Goal: Task Accomplishment & Management: Manage account settings

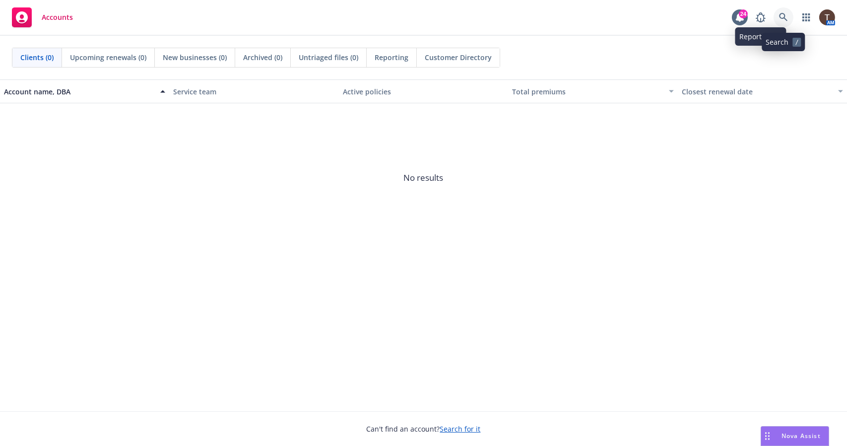
click at [780, 15] on icon at bounding box center [783, 17] width 8 height 8
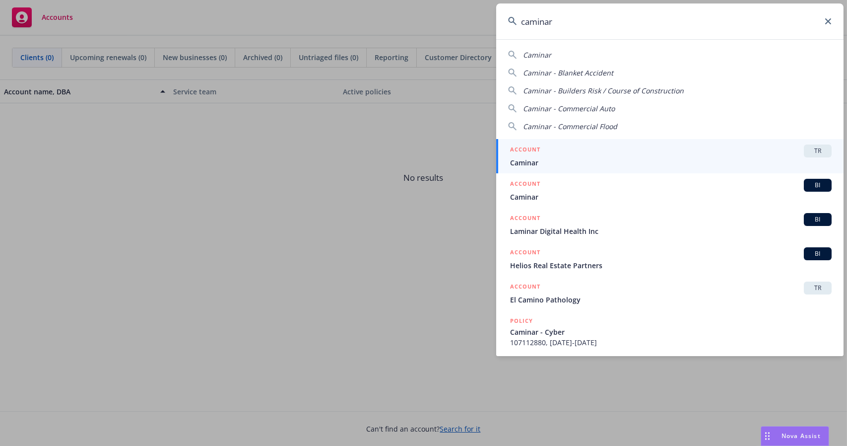
type input "caminar"
click at [724, 165] on span "Caminar" at bounding box center [671, 162] width 322 height 10
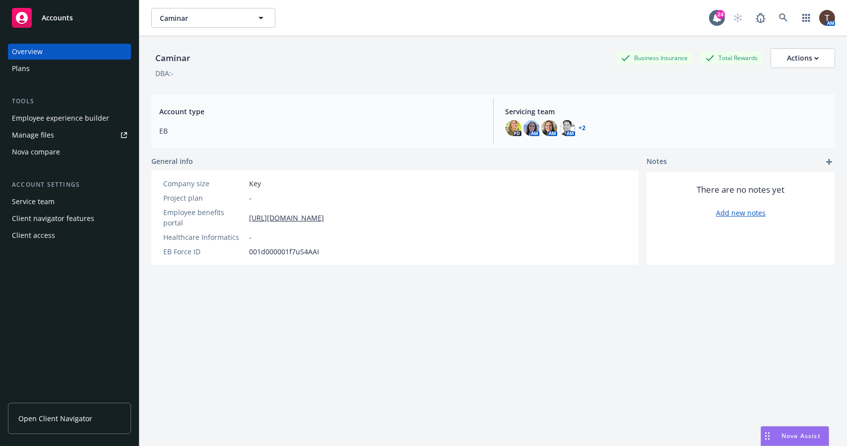
click at [67, 427] on link "Open Client Navigator" at bounding box center [69, 418] width 123 height 31
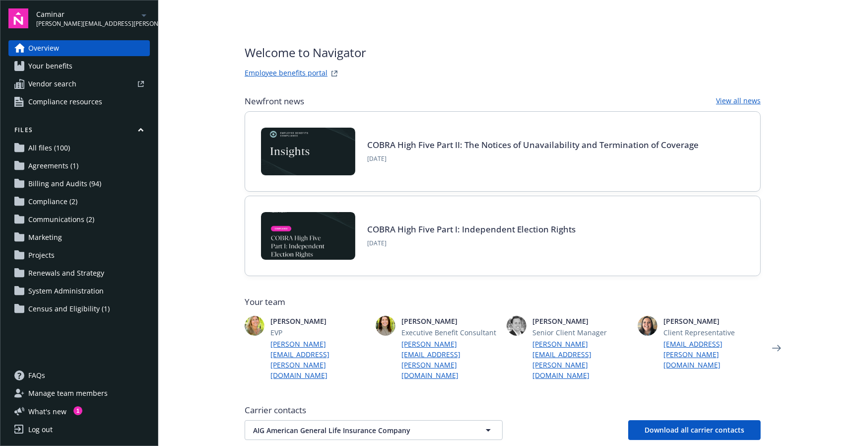
click at [71, 181] on span "Billing and Audits (94)" at bounding box center [64, 184] width 73 height 16
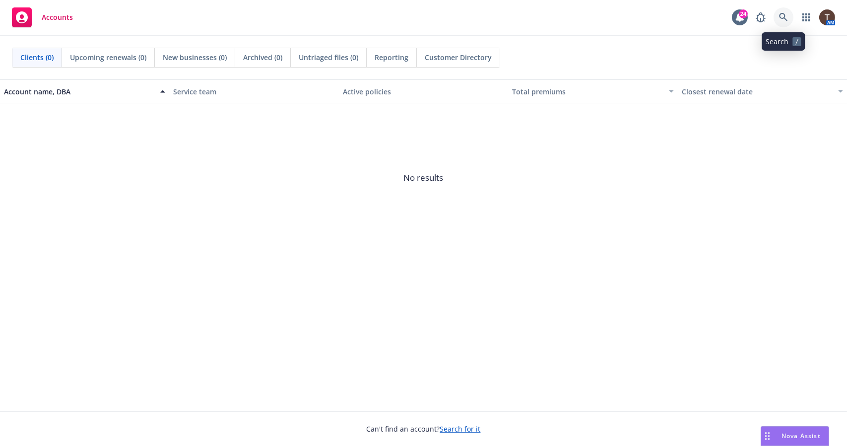
click at [789, 18] on link at bounding box center [784, 17] width 20 height 20
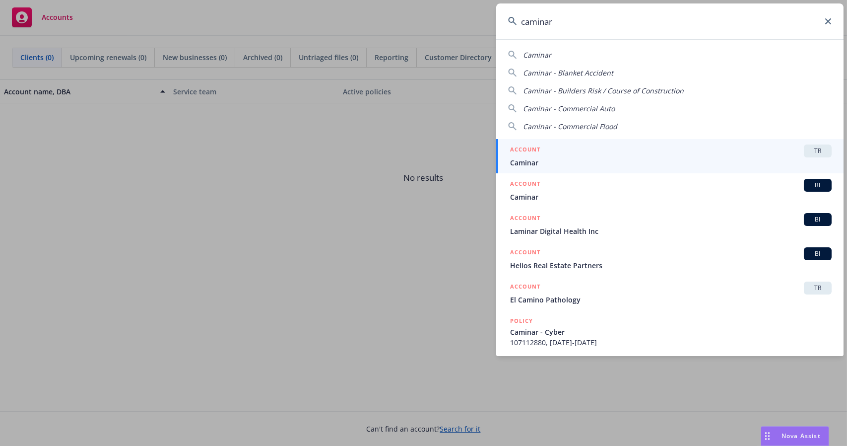
type input "caminar"
click at [733, 152] on div "ACCOUNT TR" at bounding box center [671, 150] width 322 height 13
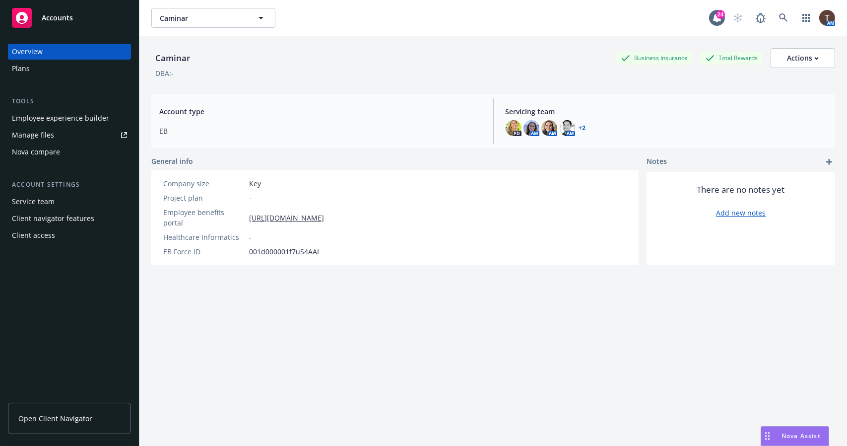
click at [38, 236] on div "Client access" at bounding box center [33, 235] width 43 height 16
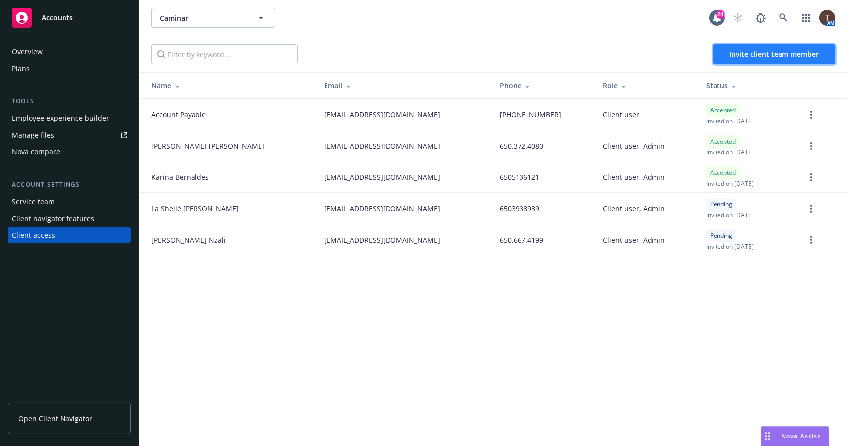
click at [727, 57] on button "Invite client team member" at bounding box center [774, 54] width 122 height 20
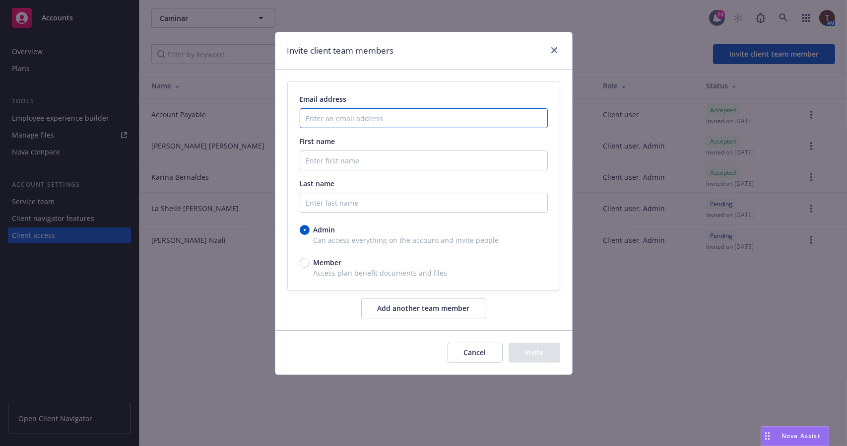
click at [374, 116] on input "Enter an email address" at bounding box center [424, 118] width 248 height 20
paste input "jpicker@caminar.org"
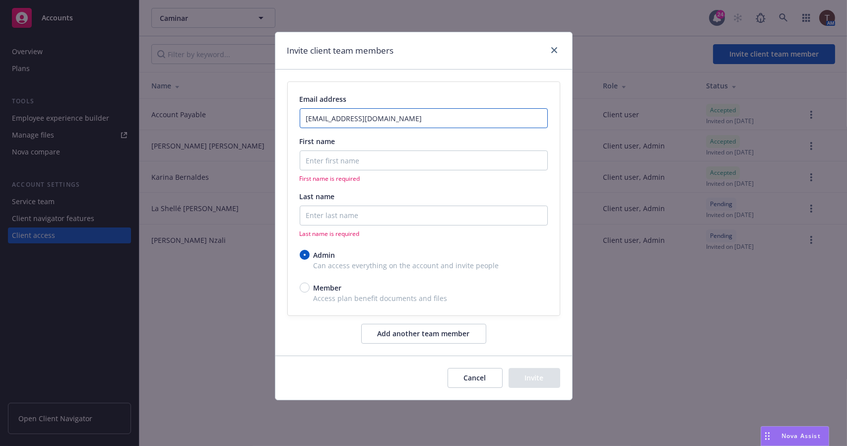
type input "jpicker@caminar.org"
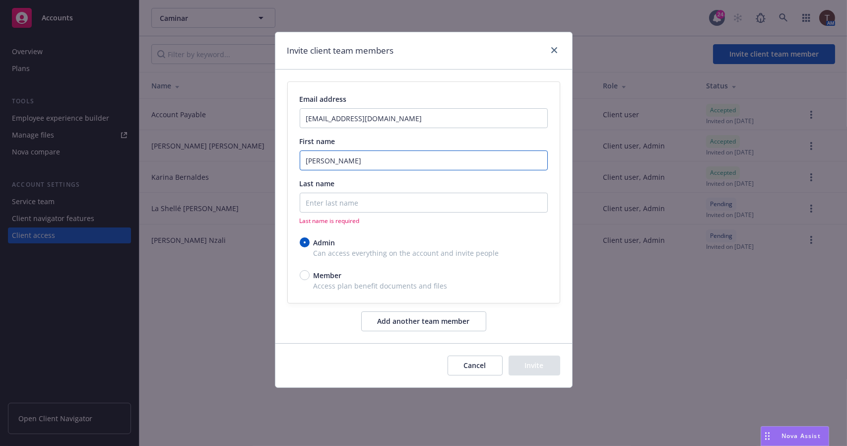
type input "Jeanette"
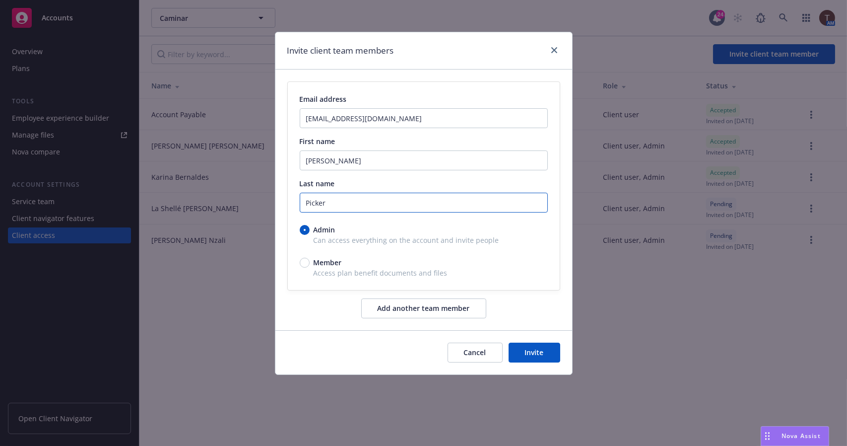
type input "Picker"
click at [526, 349] on button "Invite" at bounding box center [535, 353] width 52 height 20
